Goal: Complete application form

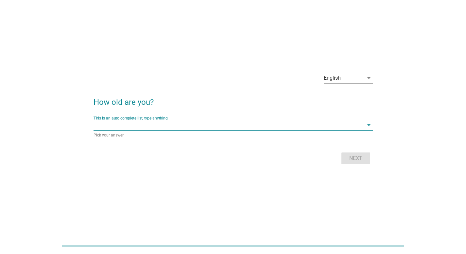
scroll to position [10, 0]
click at [167, 126] on input "This is an auto complete list, type anything" at bounding box center [228, 125] width 270 height 10
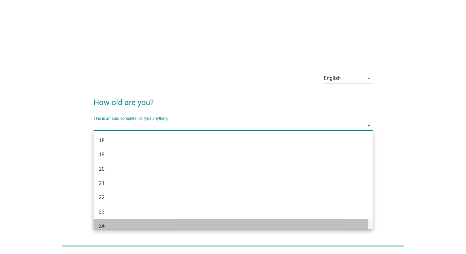
click at [132, 228] on div "24" at bounding box center [222, 226] width 246 height 8
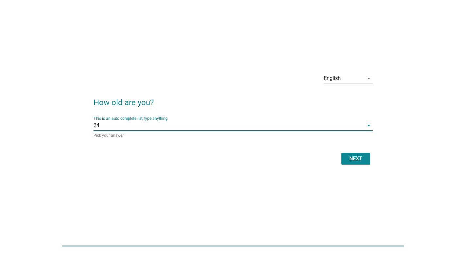
click at [356, 156] on div "Next" at bounding box center [355, 159] width 18 height 8
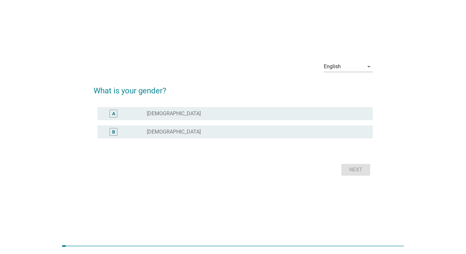
scroll to position [0, 0]
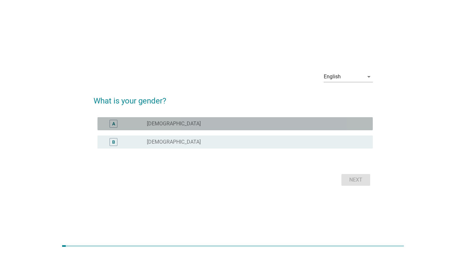
click at [208, 127] on div "radio_button_unchecked [DEMOGRAPHIC_DATA]" at bounding box center [257, 124] width 221 height 8
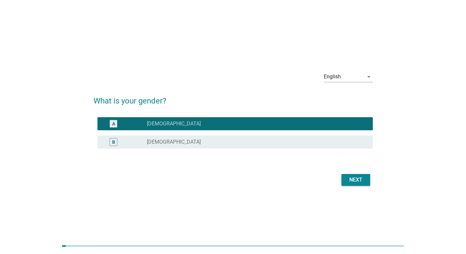
click at [351, 178] on div "Next" at bounding box center [355, 180] width 18 height 8
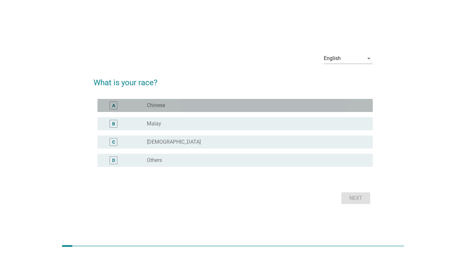
click at [195, 106] on div "radio_button_unchecked Chinese" at bounding box center [254, 105] width 215 height 7
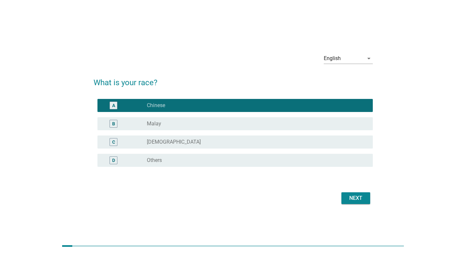
click at [348, 200] on div "Next" at bounding box center [355, 198] width 18 height 8
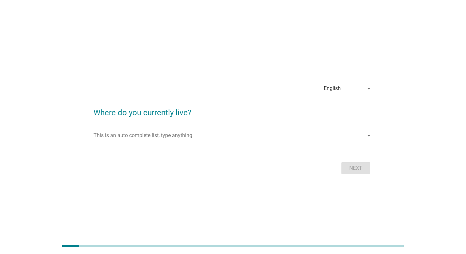
click at [256, 140] on div "This is an auto complete list, type anything arrow_drop_down" at bounding box center [232, 135] width 279 height 10
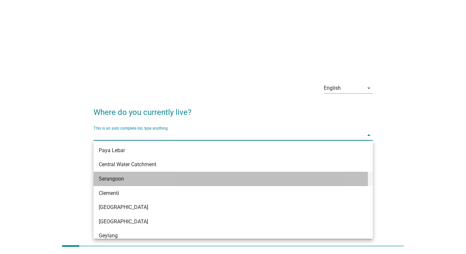
click at [239, 177] on div "Serangoon" at bounding box center [222, 179] width 246 height 8
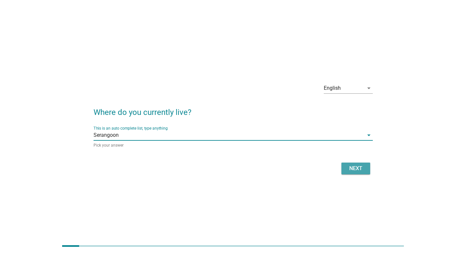
click at [352, 172] on div "Next" at bounding box center [355, 169] width 18 height 8
